Goal: Task Accomplishment & Management: Use online tool/utility

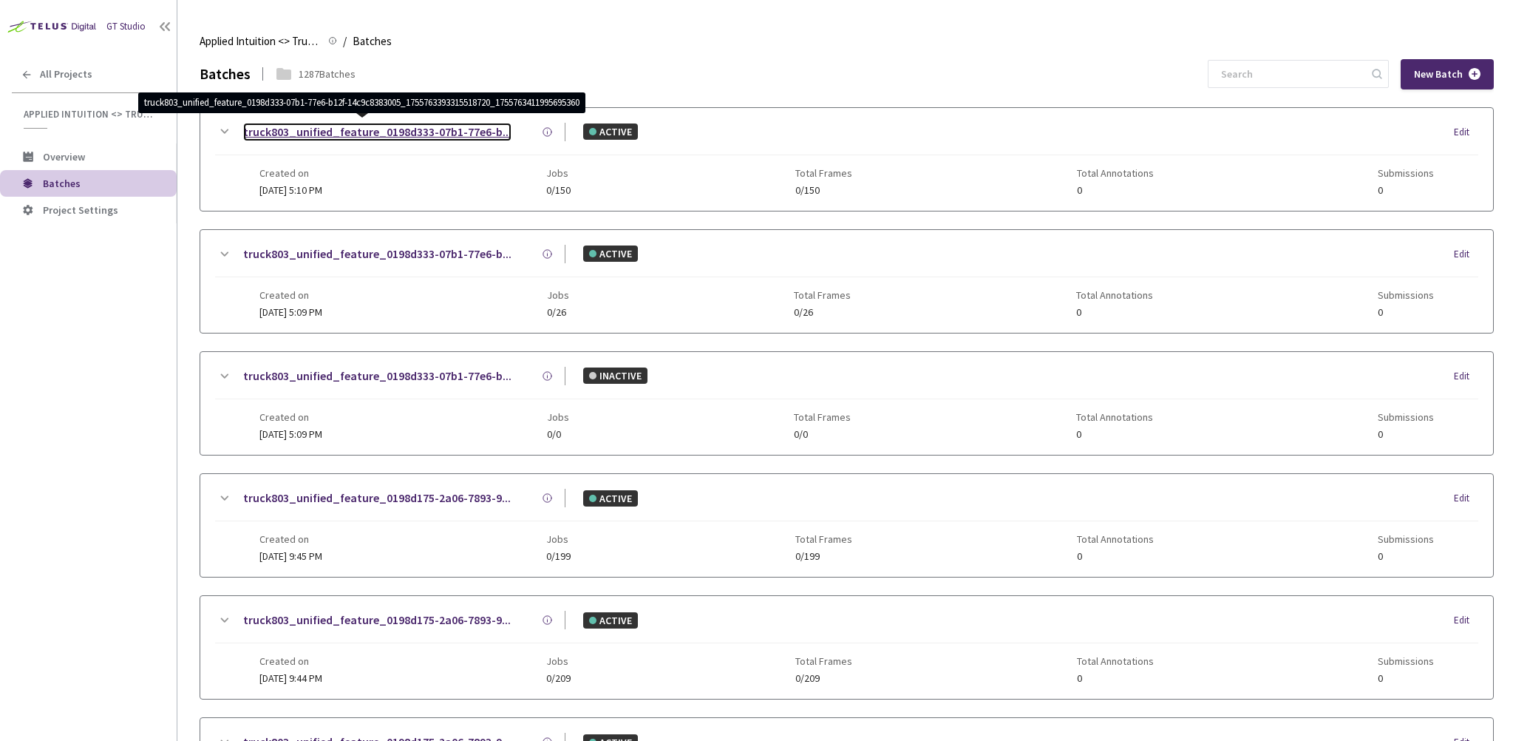
click at [442, 136] on link "truck803_unified_feature_0198d333-07b1-77e6-b..." at bounding box center [377, 132] width 268 height 18
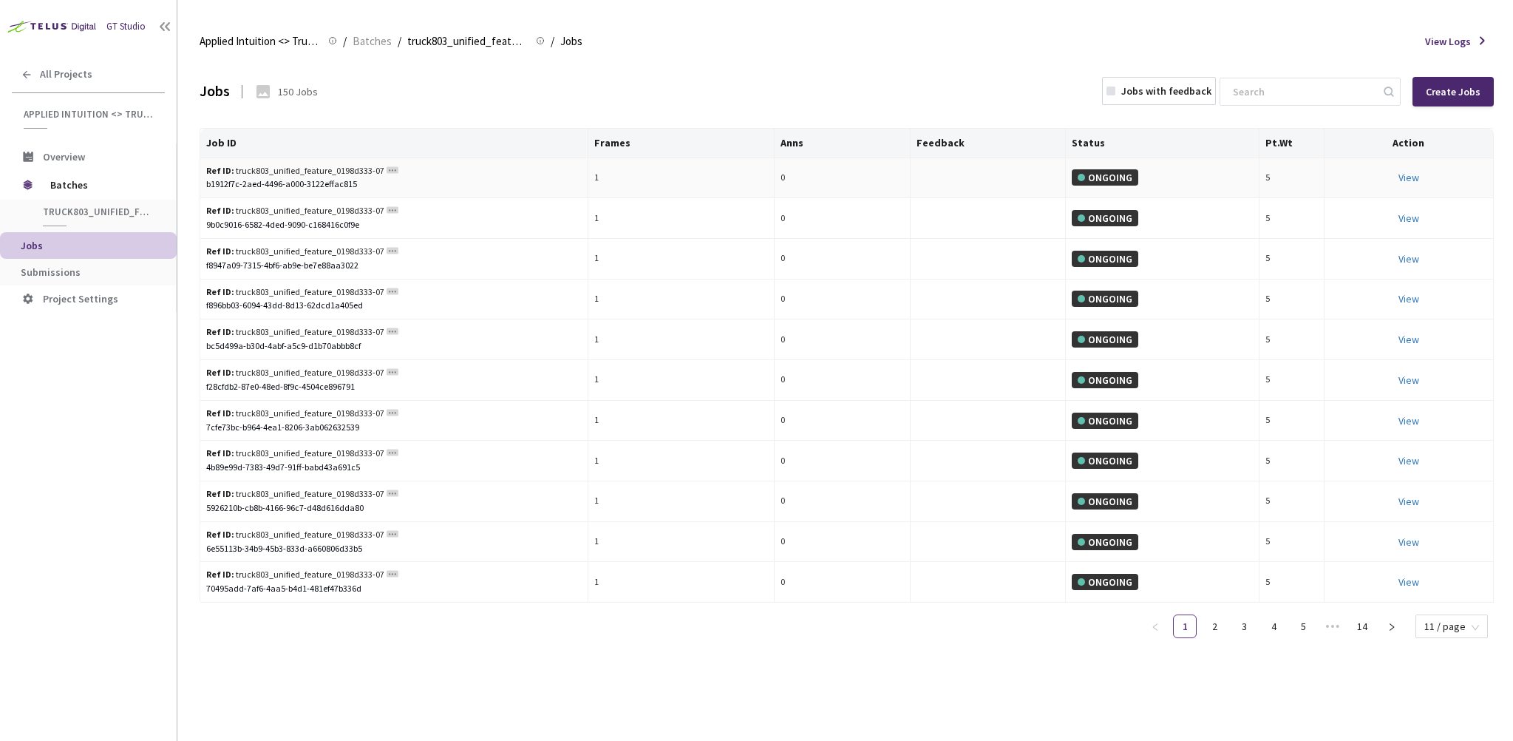
click at [302, 180] on div "b1912f7c-2aed-4496-a000-3122effac815" at bounding box center [394, 184] width 376 height 14
click at [322, 174] on div "Ref ID: truck803_unified_feature_0198d333-07b1-77e6-b12f-14c9c8383005_175576339…" at bounding box center [294, 171] width 177 height 14
click at [360, 166] on div "Ref ID: truck803_unified_feature_0198d333-07b1-77e6-b12f-14c9c8383005_175576339…" at bounding box center [294, 171] width 177 height 14
click at [1419, 183] on link "View" at bounding box center [1409, 177] width 21 height 13
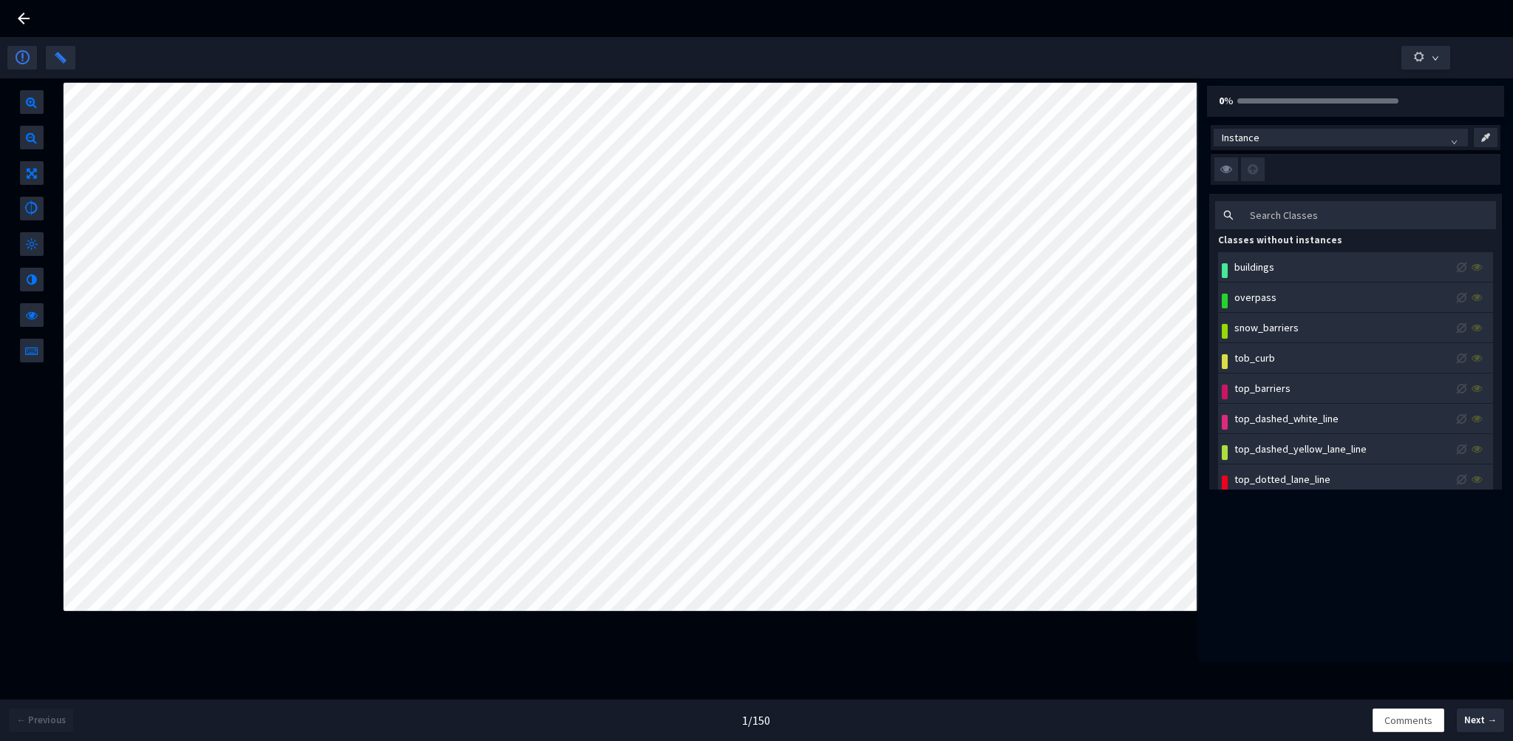
click at [1319, 268] on div "buildings" at bounding box center [1361, 267] width 258 height 16
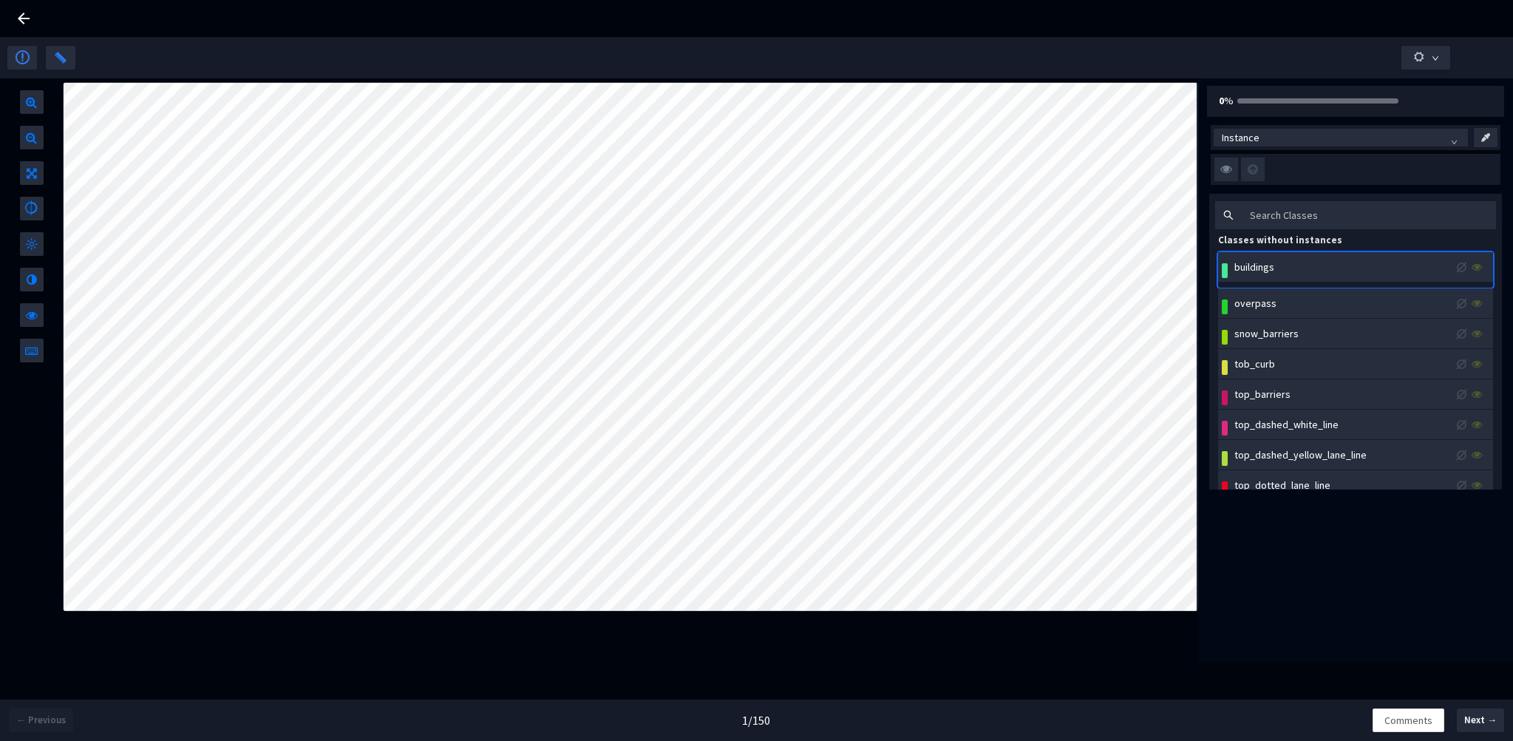
click at [1313, 291] on div "overpass" at bounding box center [1355, 303] width 275 height 30
click at [1309, 326] on div "snow_barriers" at bounding box center [1361, 333] width 258 height 16
click at [27, 21] on icon at bounding box center [24, 19] width 18 height 18
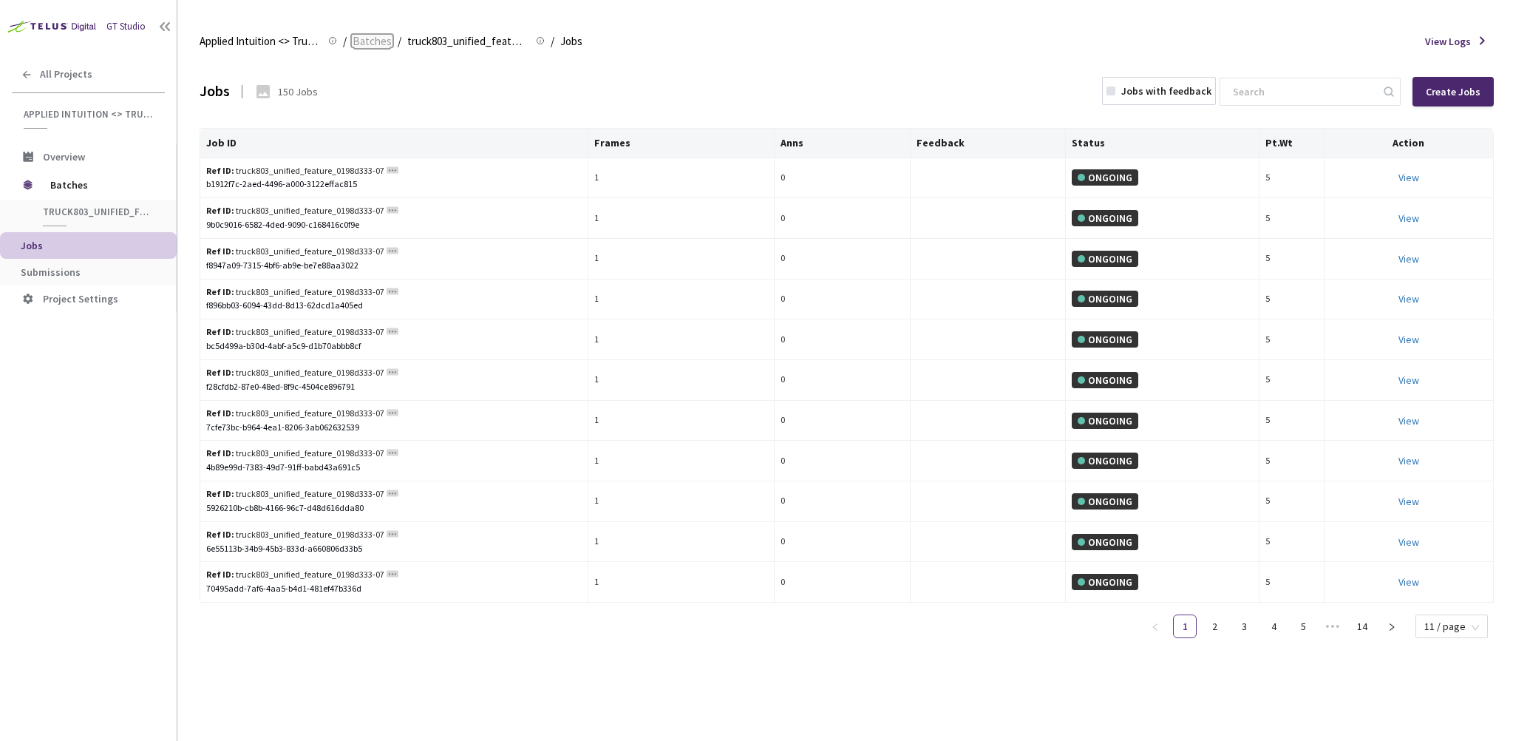
click at [370, 39] on span "Batches" at bounding box center [372, 42] width 39 height 18
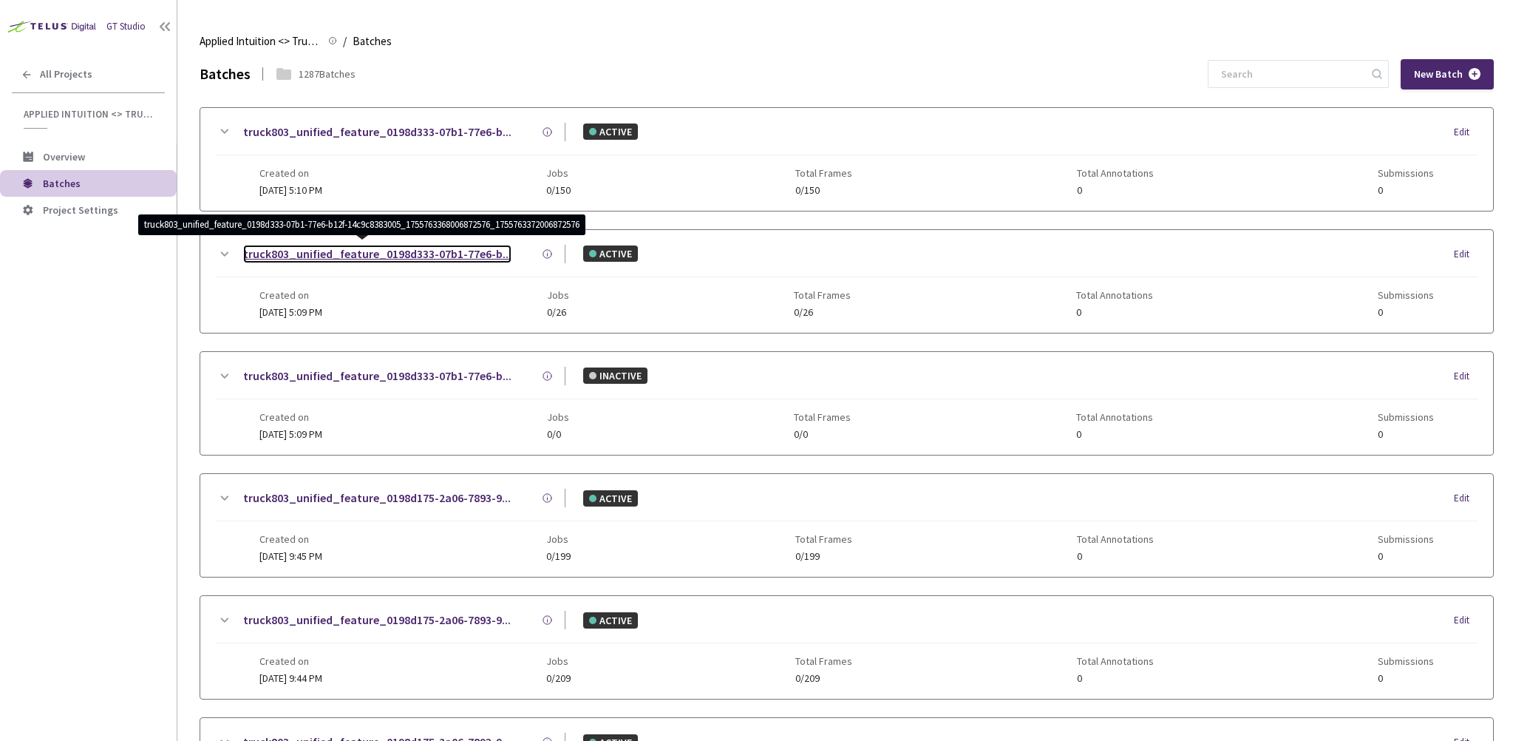
click at [279, 251] on link "truck803_unified_feature_0198d333-07b1-77e6-b..." at bounding box center [377, 254] width 268 height 18
